Goal: Navigation & Orientation: Find specific page/section

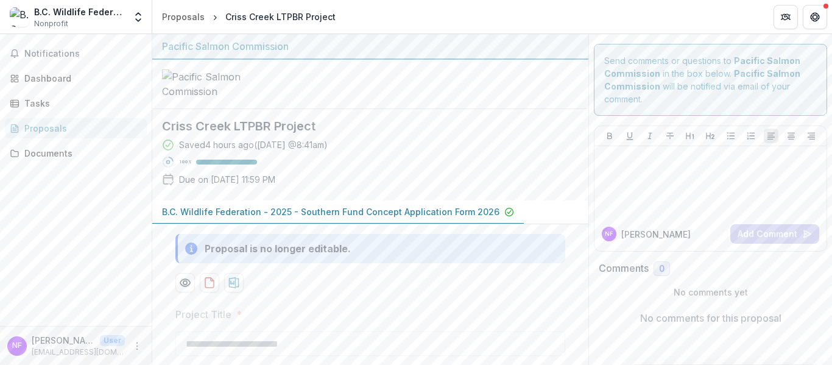
click at [57, 123] on div "Proposals" at bounding box center [80, 128] width 113 height 13
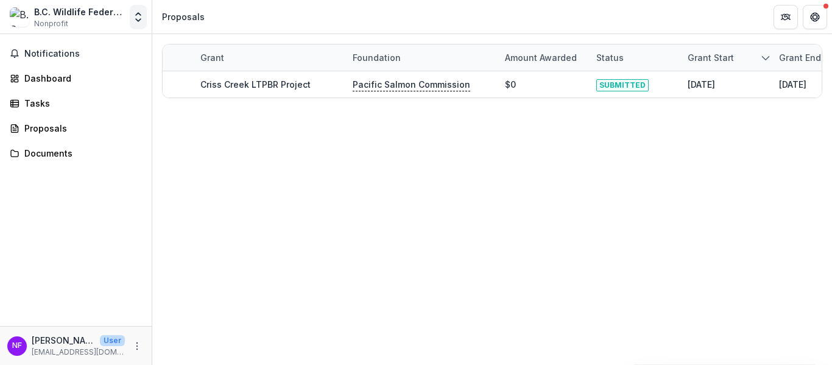
click at [136, 18] on icon "Open entity switcher" at bounding box center [138, 17] width 12 height 12
click at [43, 132] on div "Proposals" at bounding box center [80, 128] width 113 height 13
click at [187, 15] on div "Proposals" at bounding box center [183, 16] width 43 height 13
click at [136, 347] on icon "More" at bounding box center [137, 346] width 10 height 10
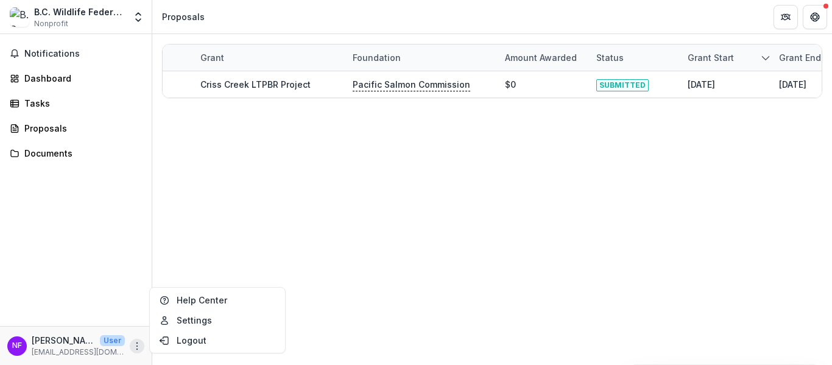
click at [136, 347] on icon "More" at bounding box center [137, 346] width 10 height 10
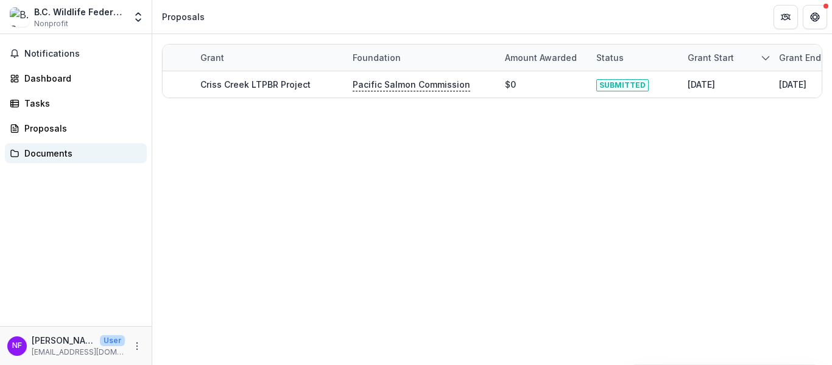
click at [51, 157] on div "Documents" at bounding box center [80, 153] width 113 height 13
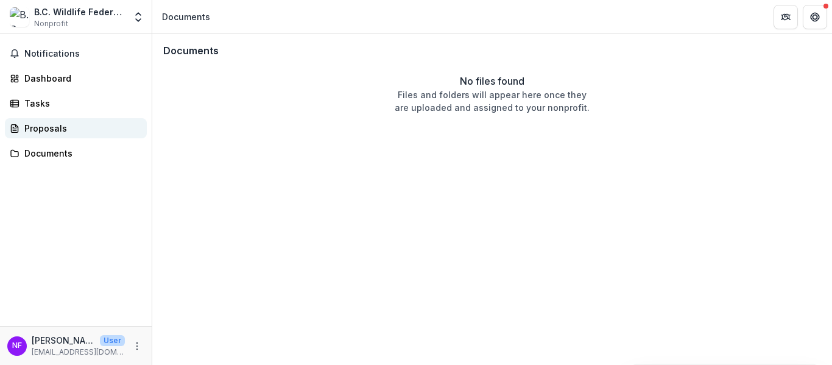
click at [43, 130] on div "Proposals" at bounding box center [80, 128] width 113 height 13
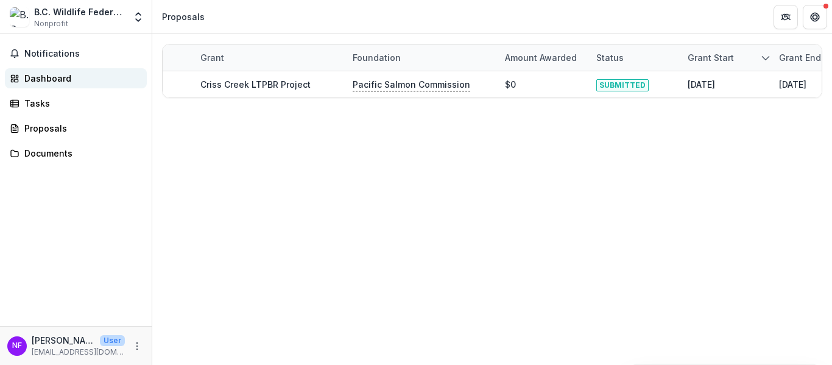
click at [37, 77] on div "Dashboard" at bounding box center [80, 78] width 113 height 13
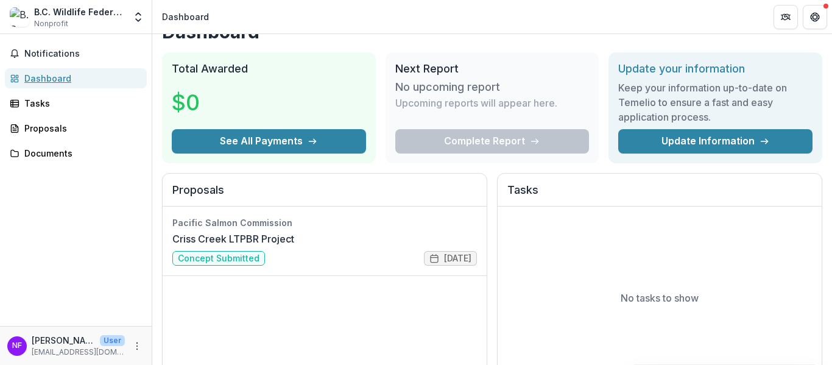
scroll to position [21, 0]
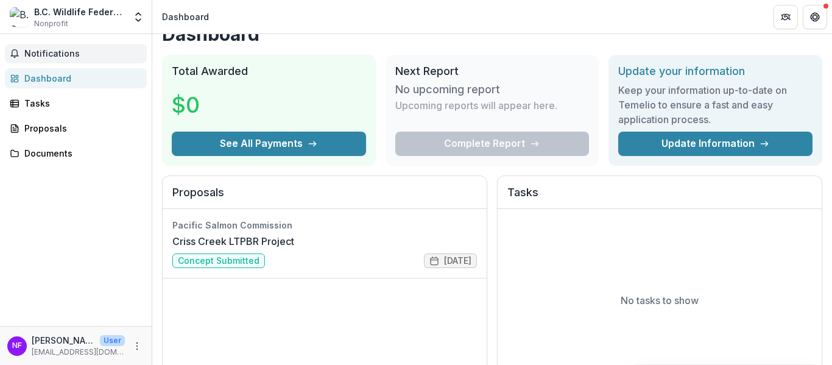
click at [48, 51] on span "Notifications" at bounding box center [83, 54] width 118 height 10
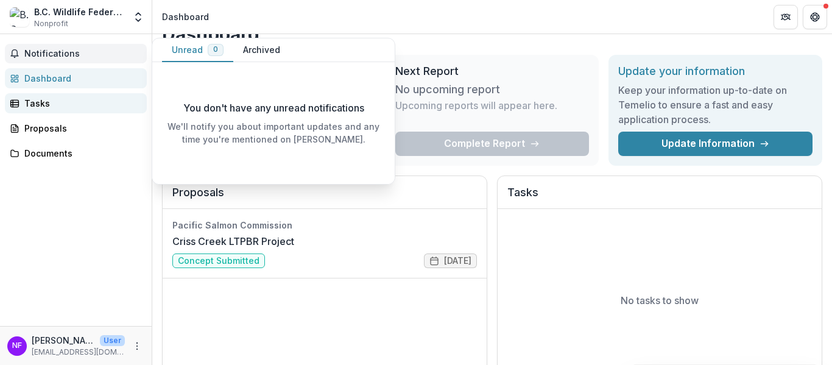
click at [38, 100] on div "Tasks" at bounding box center [80, 103] width 113 height 13
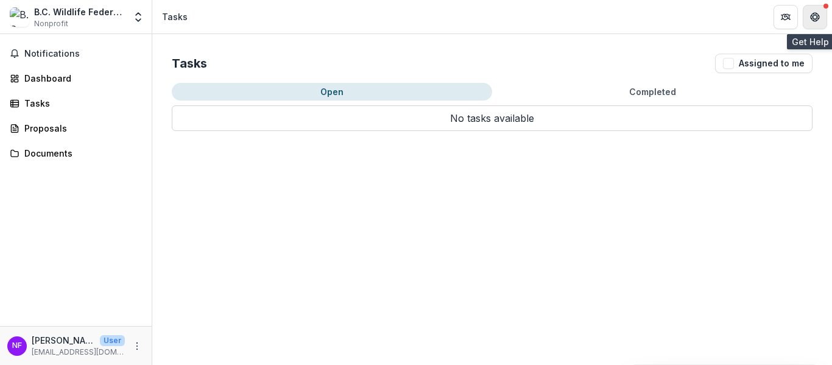
click at [811, 18] on icon "Get Help" at bounding box center [812, 16] width 2 height 3
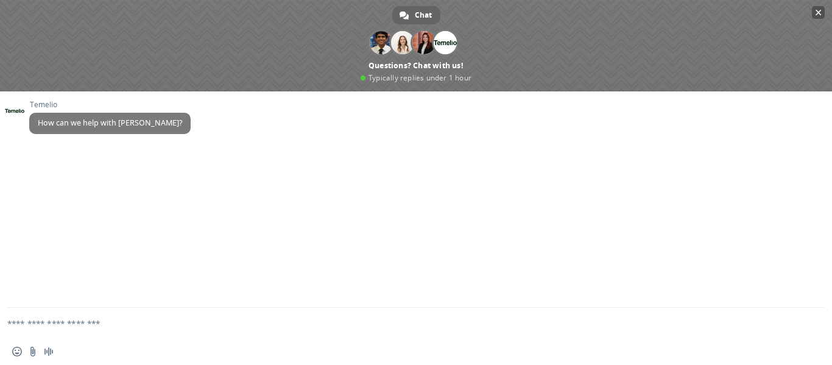
click at [820, 13] on span "Close chat" at bounding box center [818, 13] width 6 height 8
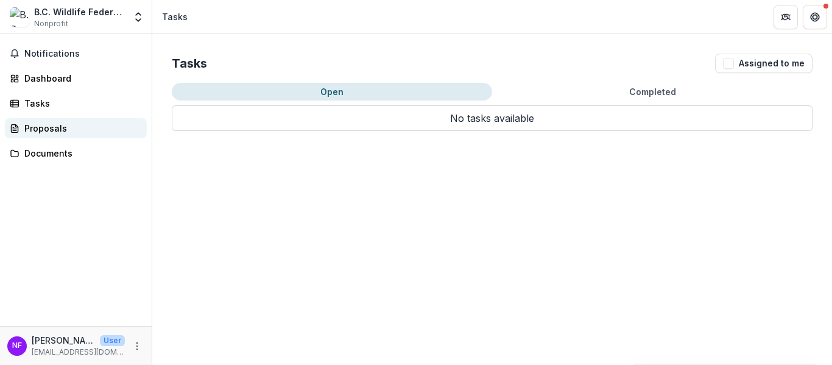
click at [37, 127] on div "Proposals" at bounding box center [80, 128] width 113 height 13
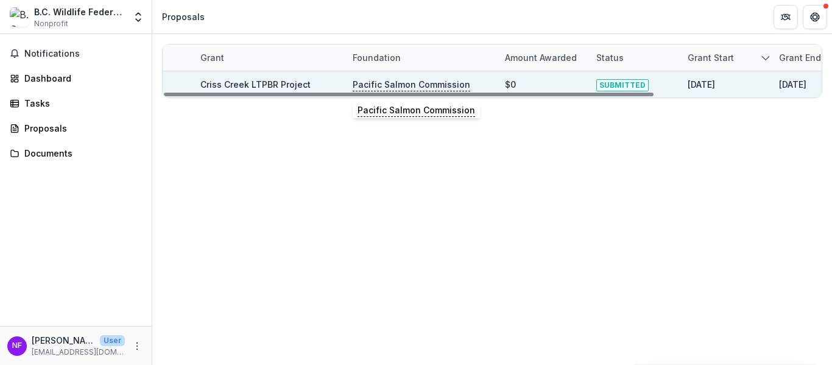
click at [412, 88] on p "Pacific Salmon Commission" at bounding box center [412, 84] width 118 height 13
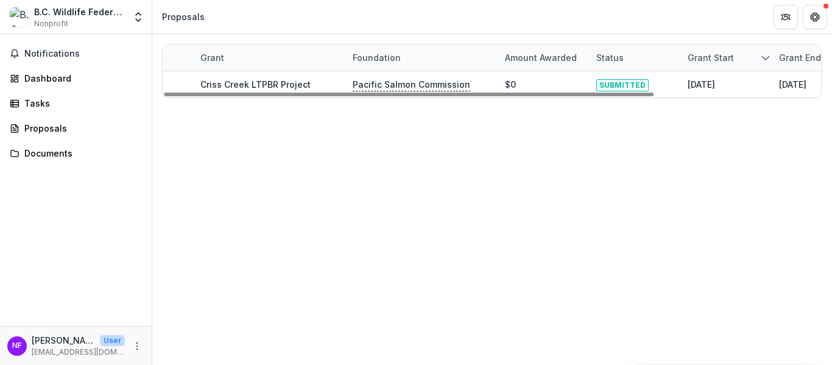
click at [557, 158] on div "Grant Foundation Amount awarded Status Grant start Grant end Due Date Report Du…" at bounding box center [492, 199] width 680 height 331
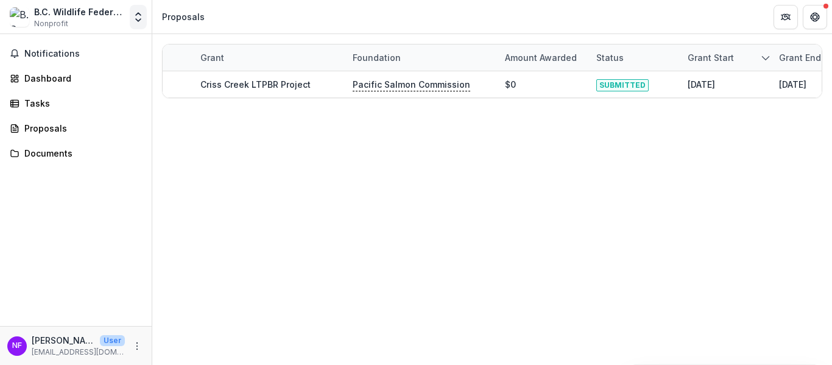
click at [138, 18] on icon "Open entity switcher" at bounding box center [138, 17] width 12 height 12
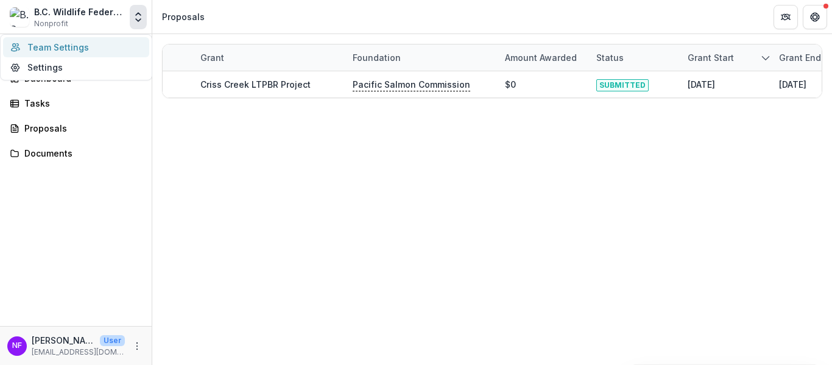
click at [68, 50] on link "Team Settings" at bounding box center [76, 47] width 146 height 20
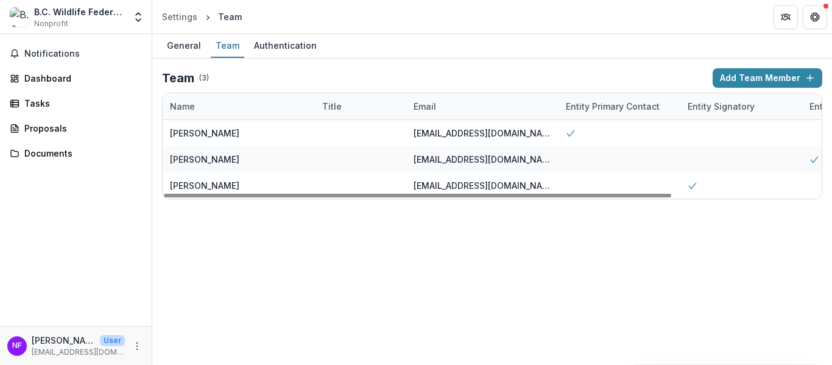
drag, startPoint x: 481, startPoint y: 195, endPoint x: 380, endPoint y: 209, distance: 102.1
click at [380, 197] on div at bounding box center [417, 196] width 507 height 4
click at [285, 49] on div "Authentication" at bounding box center [285, 46] width 72 height 18
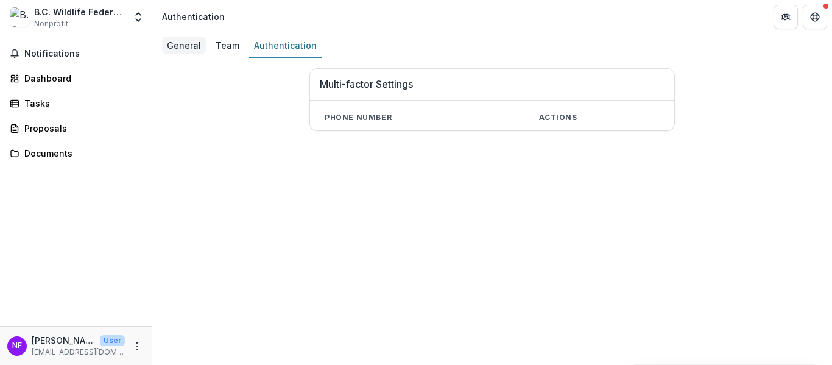
click at [175, 44] on div "General" at bounding box center [184, 46] width 44 height 18
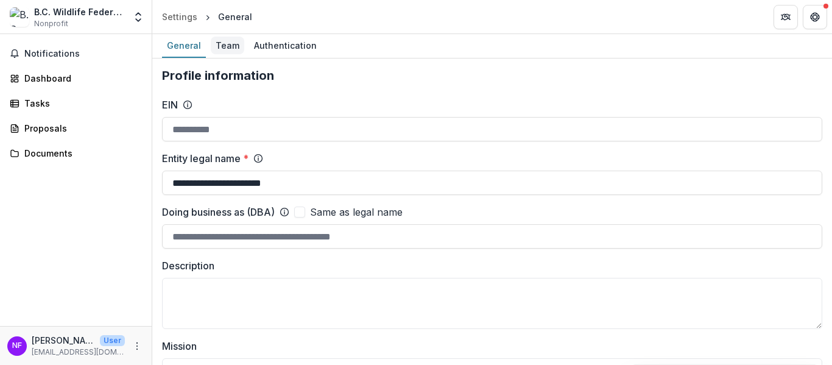
click at [227, 46] on div "Team" at bounding box center [227, 46] width 33 height 18
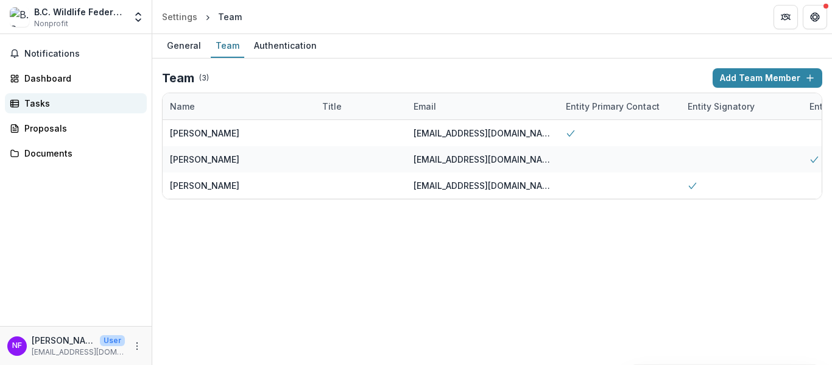
click at [33, 105] on div "Tasks" at bounding box center [80, 103] width 113 height 13
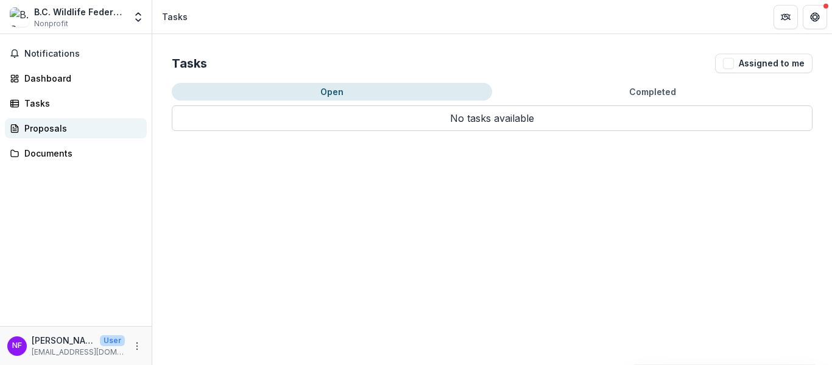
click at [44, 132] on div "Proposals" at bounding box center [80, 128] width 113 height 13
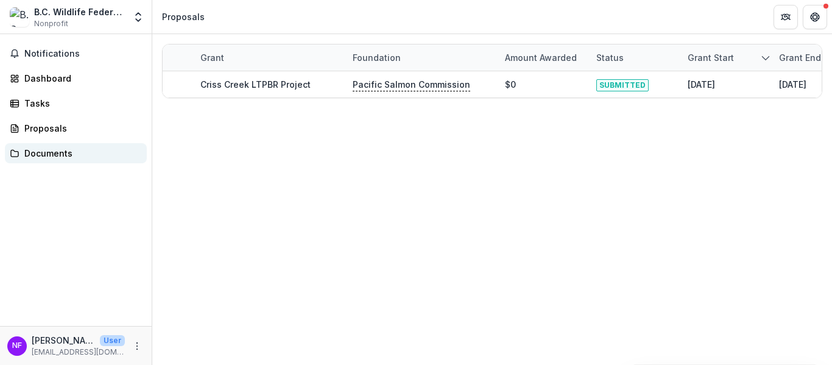
click at [43, 154] on div "Documents" at bounding box center [80, 153] width 113 height 13
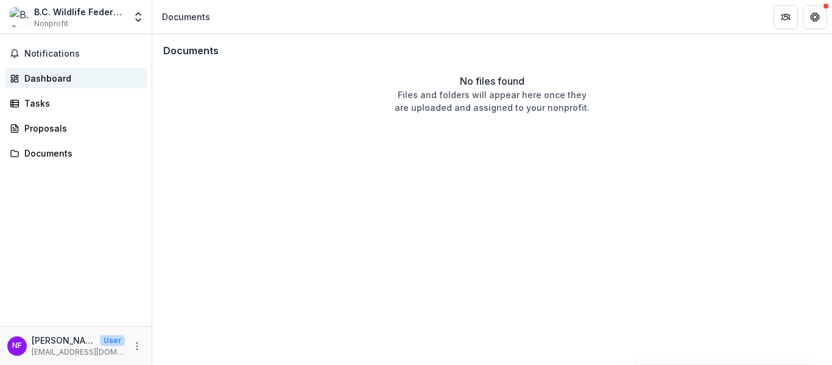
click at [44, 82] on div "Dashboard" at bounding box center [80, 78] width 113 height 13
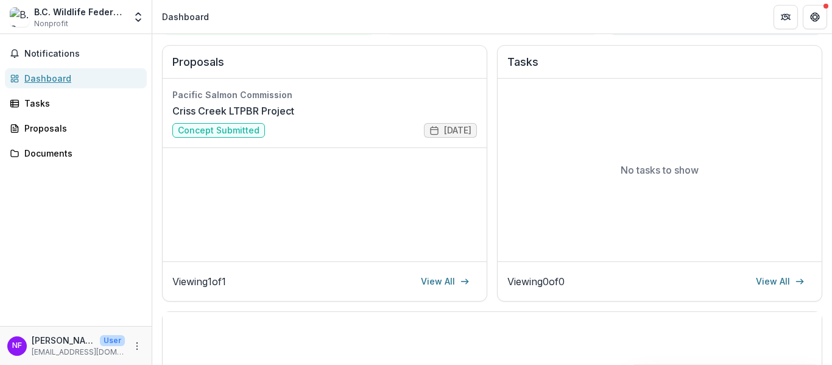
scroll to position [156, 0]
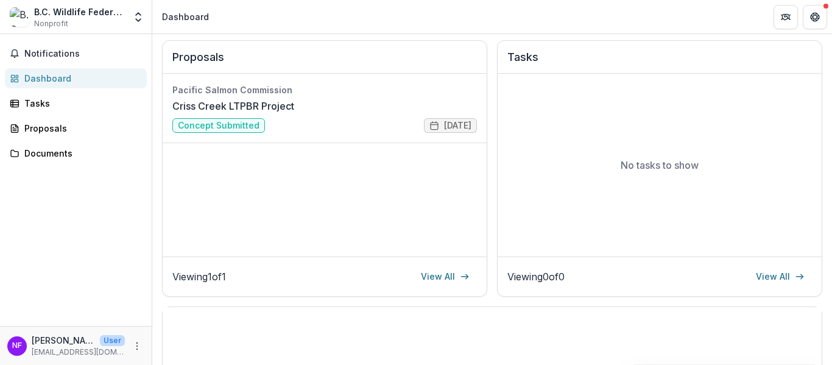
drag, startPoint x: 822, startPoint y: 158, endPoint x: 830, endPoint y: 162, distance: 9.3
click at [830, 162] on div "Dashboard Total Awarded $0 See All Payments Next Report No upcoming report Upco…" at bounding box center [492, 199] width 680 height 331
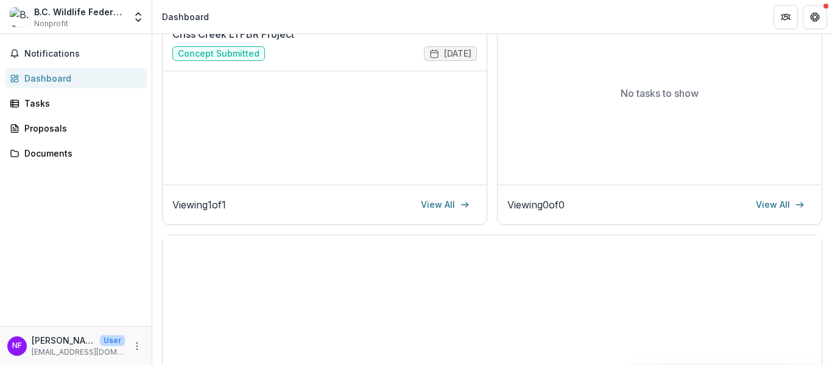
scroll to position [244, 0]
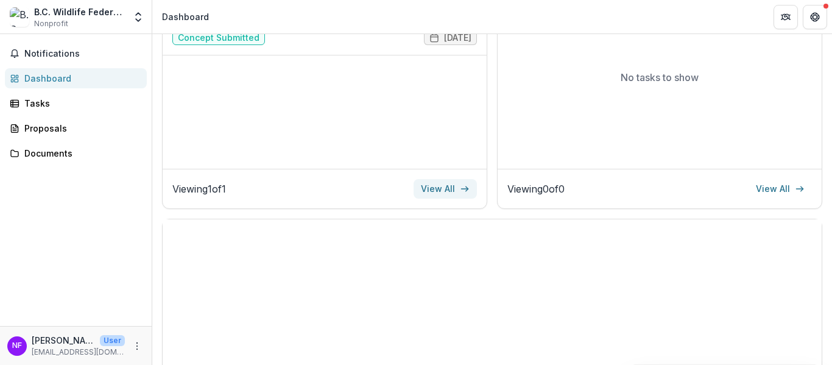
click at [443, 191] on link "View All" at bounding box center [444, 188] width 63 height 19
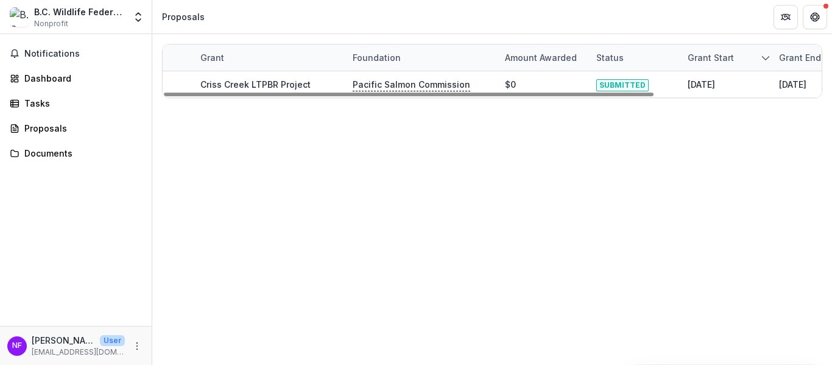
click at [766, 56] on icon "sorted descending" at bounding box center [766, 58] width 10 height 10
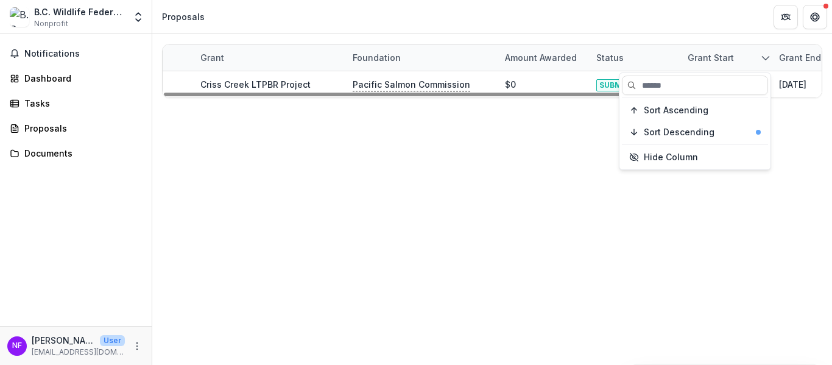
click at [766, 56] on icon "sorted descending" at bounding box center [766, 58] width 10 height 10
